Goal: Navigation & Orientation: Find specific page/section

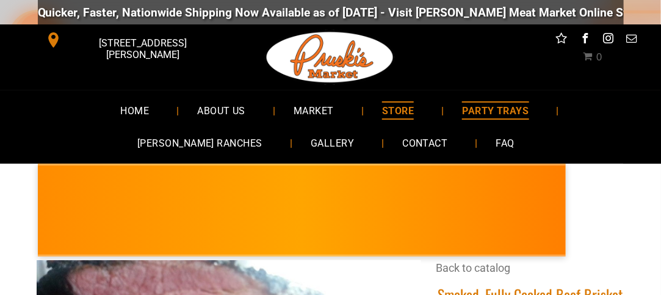
click at [462, 107] on span "PARTY TRAYS" at bounding box center [495, 110] width 67 height 18
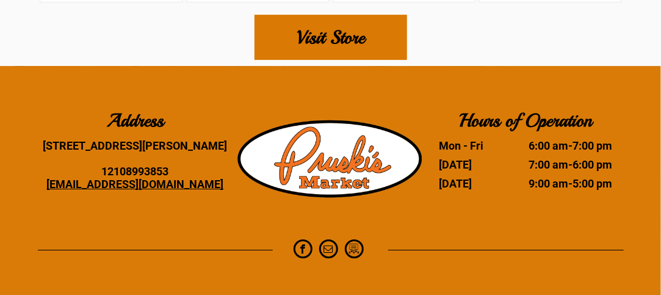
scroll to position [7504, 0]
